Goal: Check status: Check status

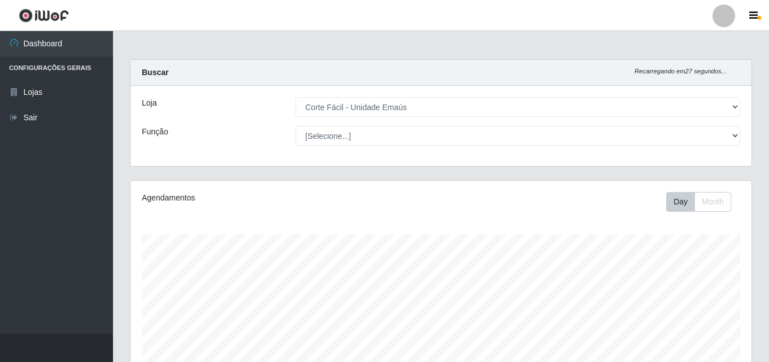
select select "201"
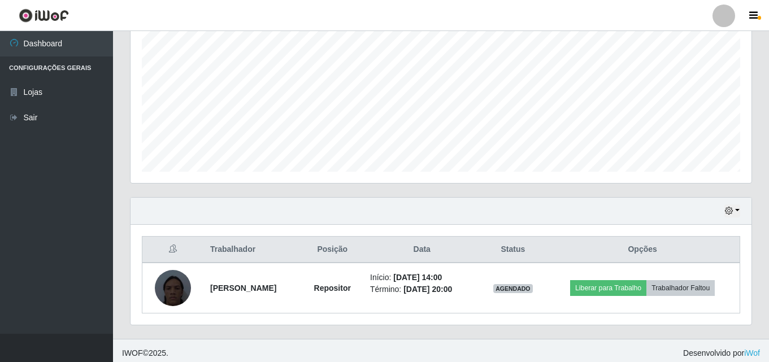
scroll to position [237, 0]
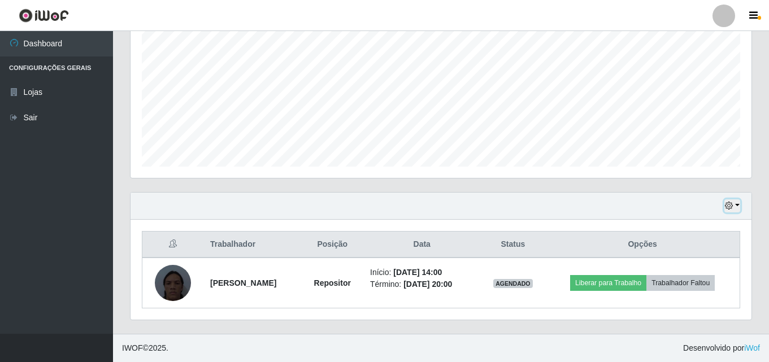
click at [739, 206] on button "button" at bounding box center [732, 205] width 16 height 13
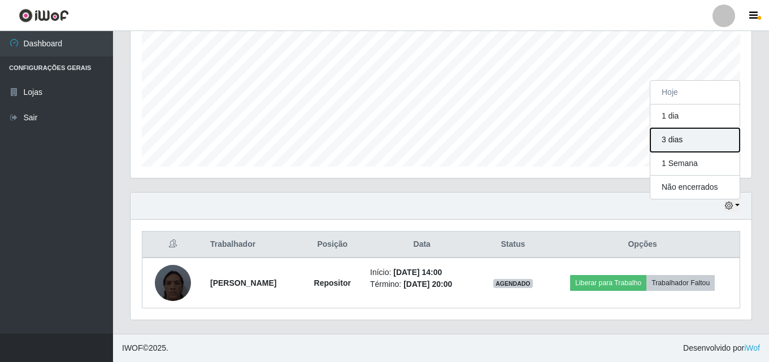
click at [713, 141] on button "3 dias" at bounding box center [694, 140] width 89 height 24
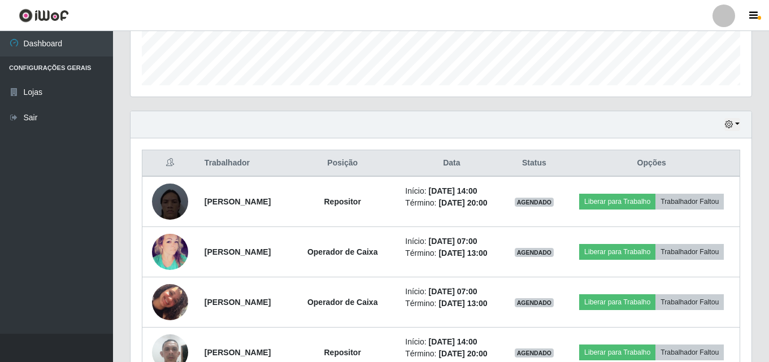
scroll to position [395, 0]
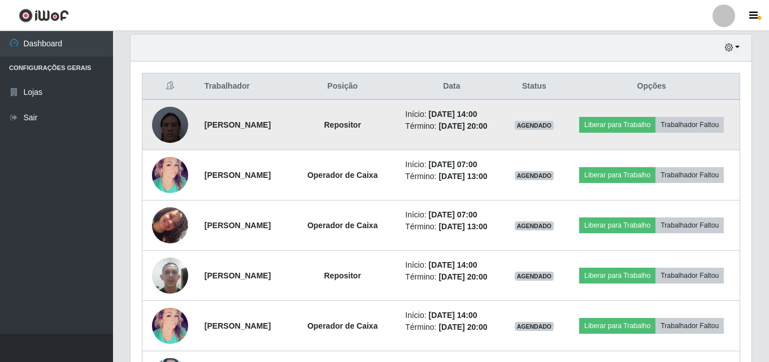
click at [175, 128] on img at bounding box center [170, 125] width 36 height 64
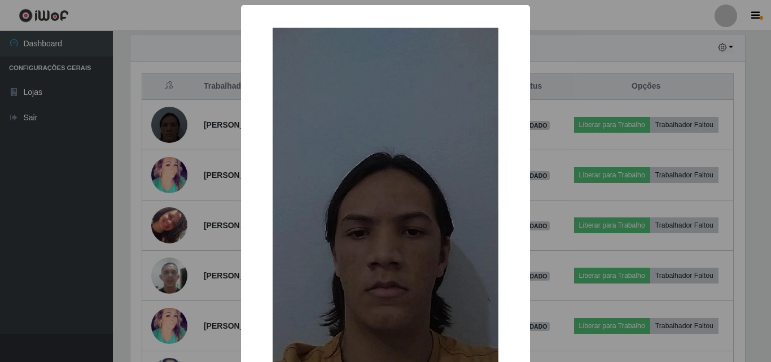
click at [605, 33] on div "× OK Cancel" at bounding box center [385, 181] width 771 height 362
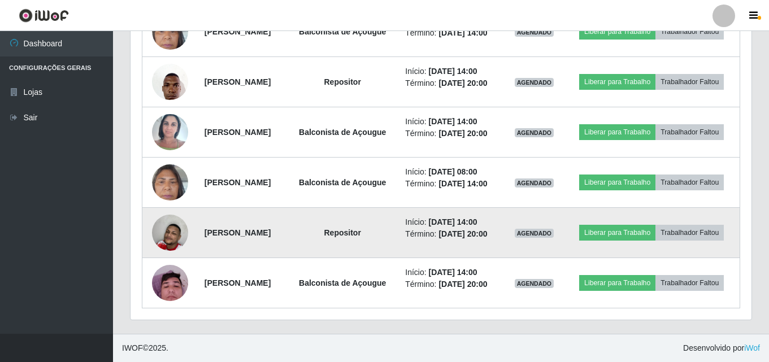
scroll to position [950, 0]
click at [173, 229] on img at bounding box center [170, 233] width 36 height 60
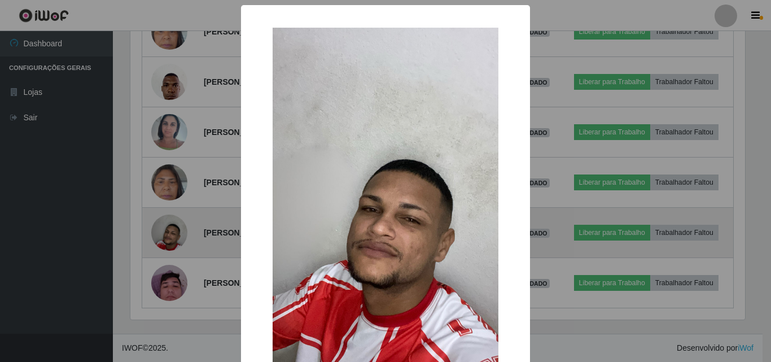
click at [173, 229] on div "× OK Cancel" at bounding box center [385, 181] width 771 height 362
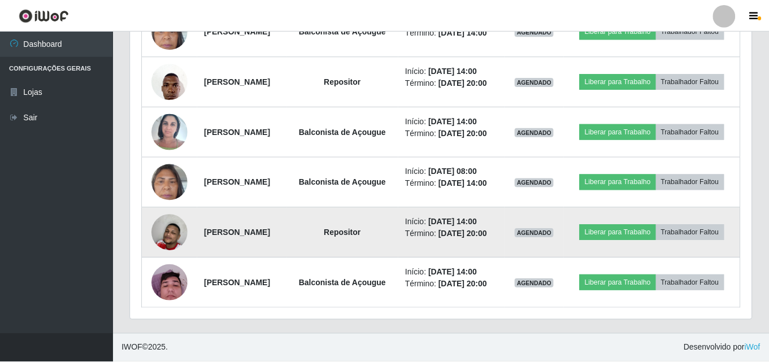
scroll to position [234, 621]
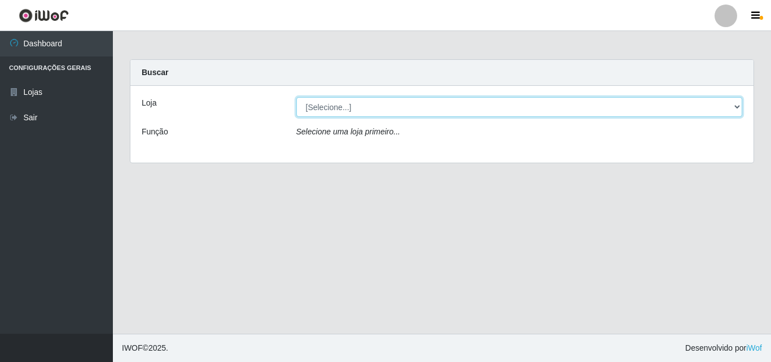
click at [732, 104] on select "[Selecione...] Corte Fácil - Unidade Emaús" at bounding box center [519, 107] width 447 height 20
select select "201"
click at [296, 97] on select "[Selecione...] Corte Fácil - Unidade Emaús" at bounding box center [519, 107] width 447 height 20
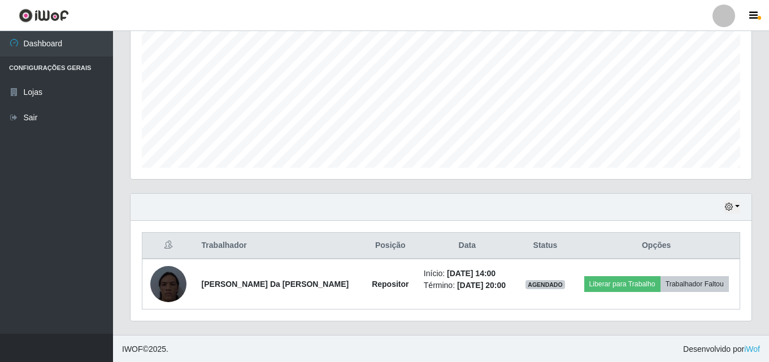
scroll to position [237, 0]
